Goal: Understand process/instructions: Learn how to perform a task or action

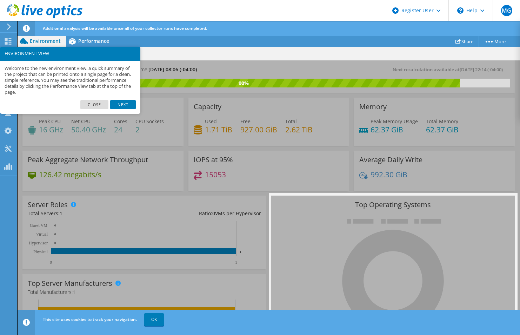
click at [244, 55] on div "RANCHEIRO Print" at bounding box center [269, 53] width 503 height 13
click at [127, 105] on link "Next" at bounding box center [122, 104] width 25 height 9
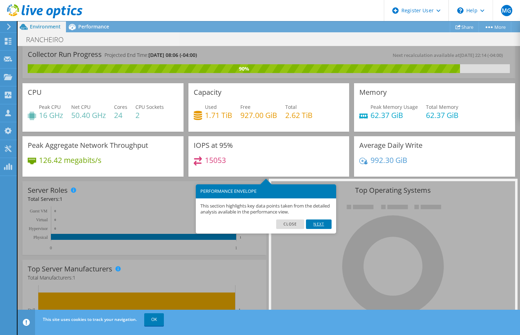
click at [328, 225] on link "Next" at bounding box center [318, 223] width 25 height 9
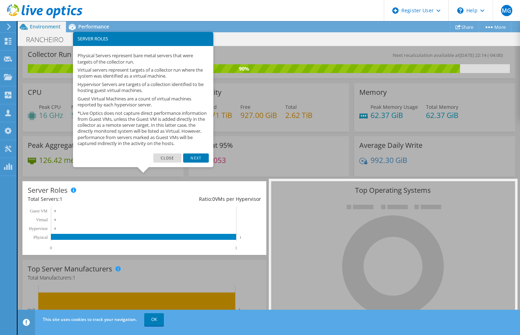
click at [303, 47] on div "Collector Run Progress Projected End Time: [DATE] 08:06 (-04:00) Next recalcula…" at bounding box center [268, 62] width 493 height 32
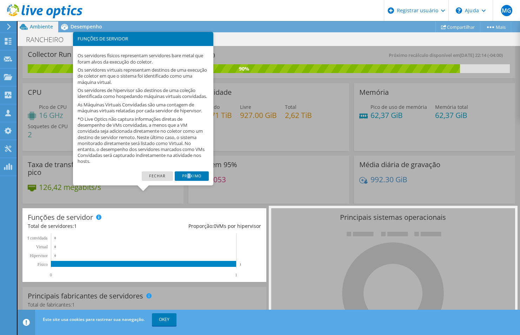
click at [189, 180] on link "Próximo" at bounding box center [192, 175] width 34 height 9
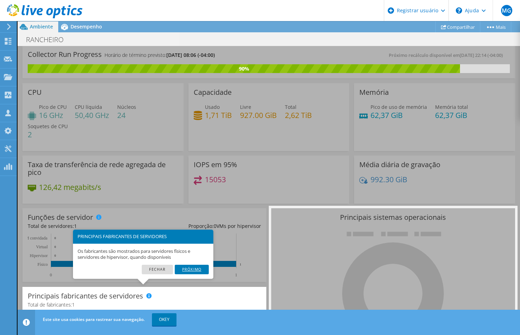
click at [196, 269] on link "Próximo" at bounding box center [192, 269] width 34 height 9
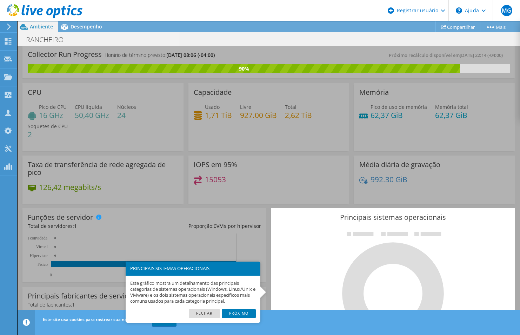
click at [246, 318] on link "Próximo" at bounding box center [239, 313] width 34 height 9
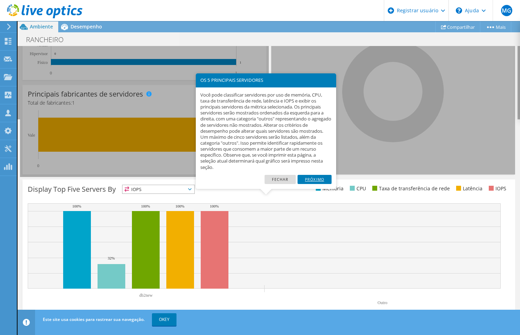
click at [315, 178] on link "Próximo" at bounding box center [315, 179] width 34 height 9
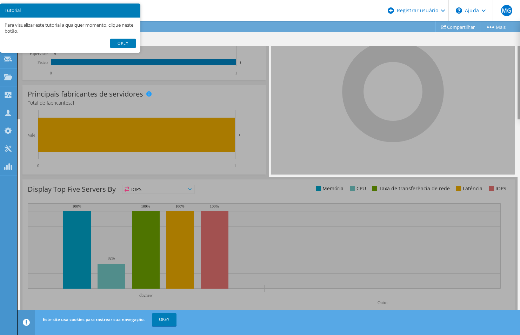
click at [127, 41] on link "Okey" at bounding box center [122, 43] width 25 height 9
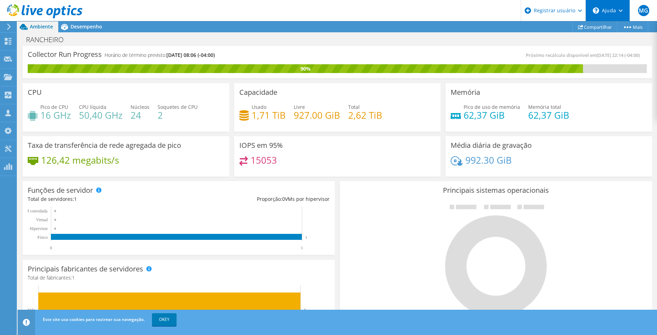
scroll to position [0, 0]
